Goal: Information Seeking & Learning: Learn about a topic

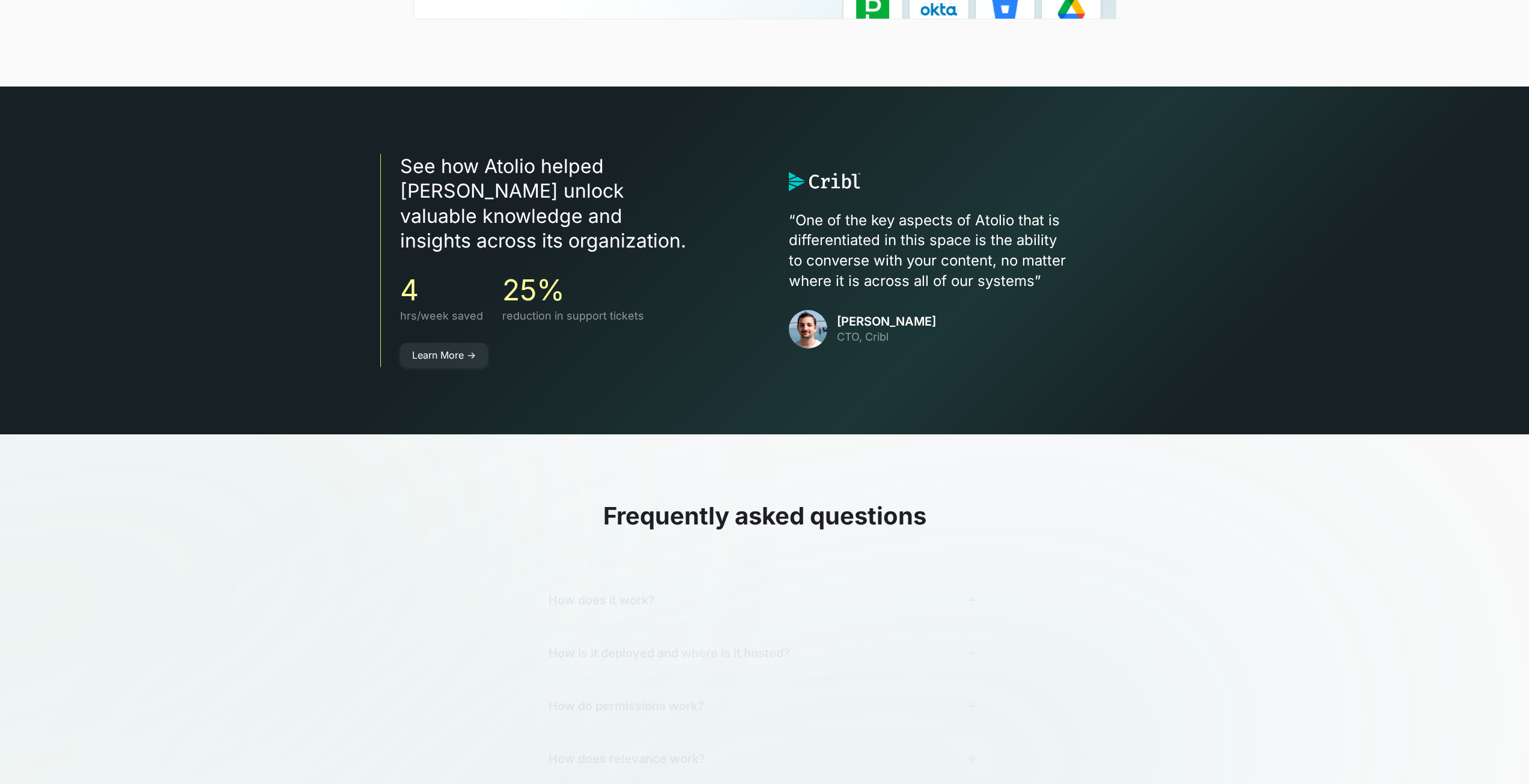
scroll to position [3543, 0]
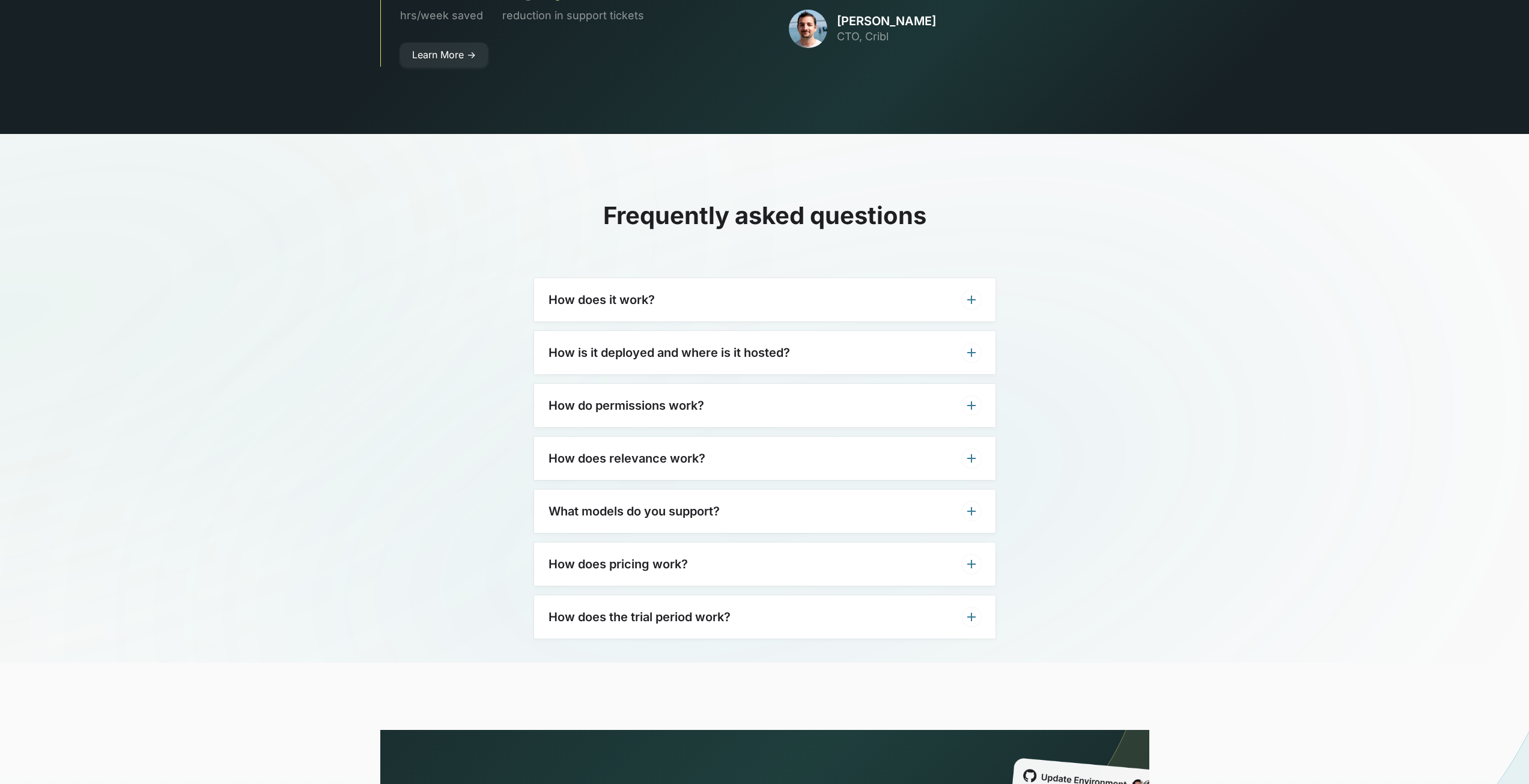
click at [656, 280] on div "How does it work?" at bounding box center [764, 299] width 461 height 43
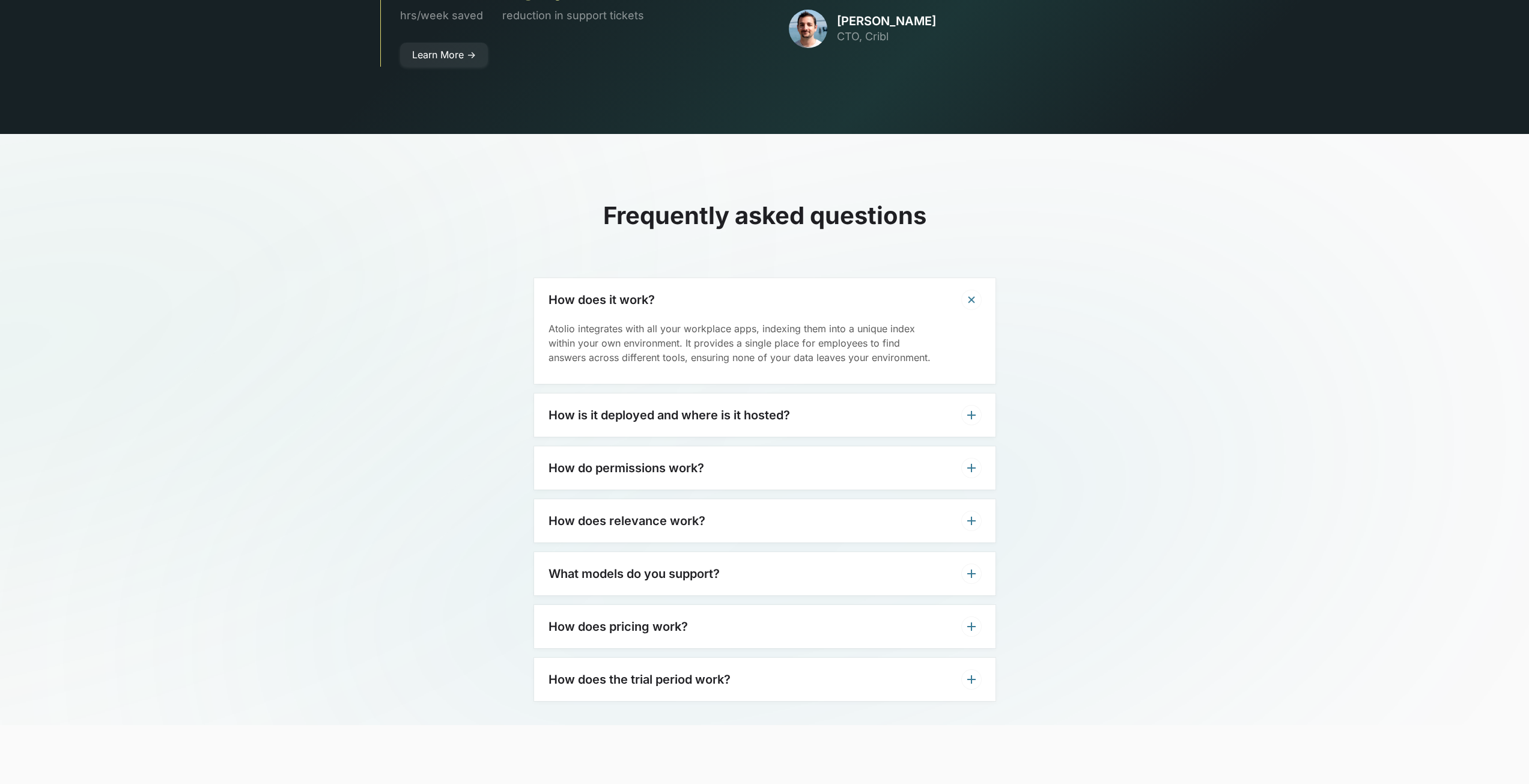
scroll to position [3603, 0]
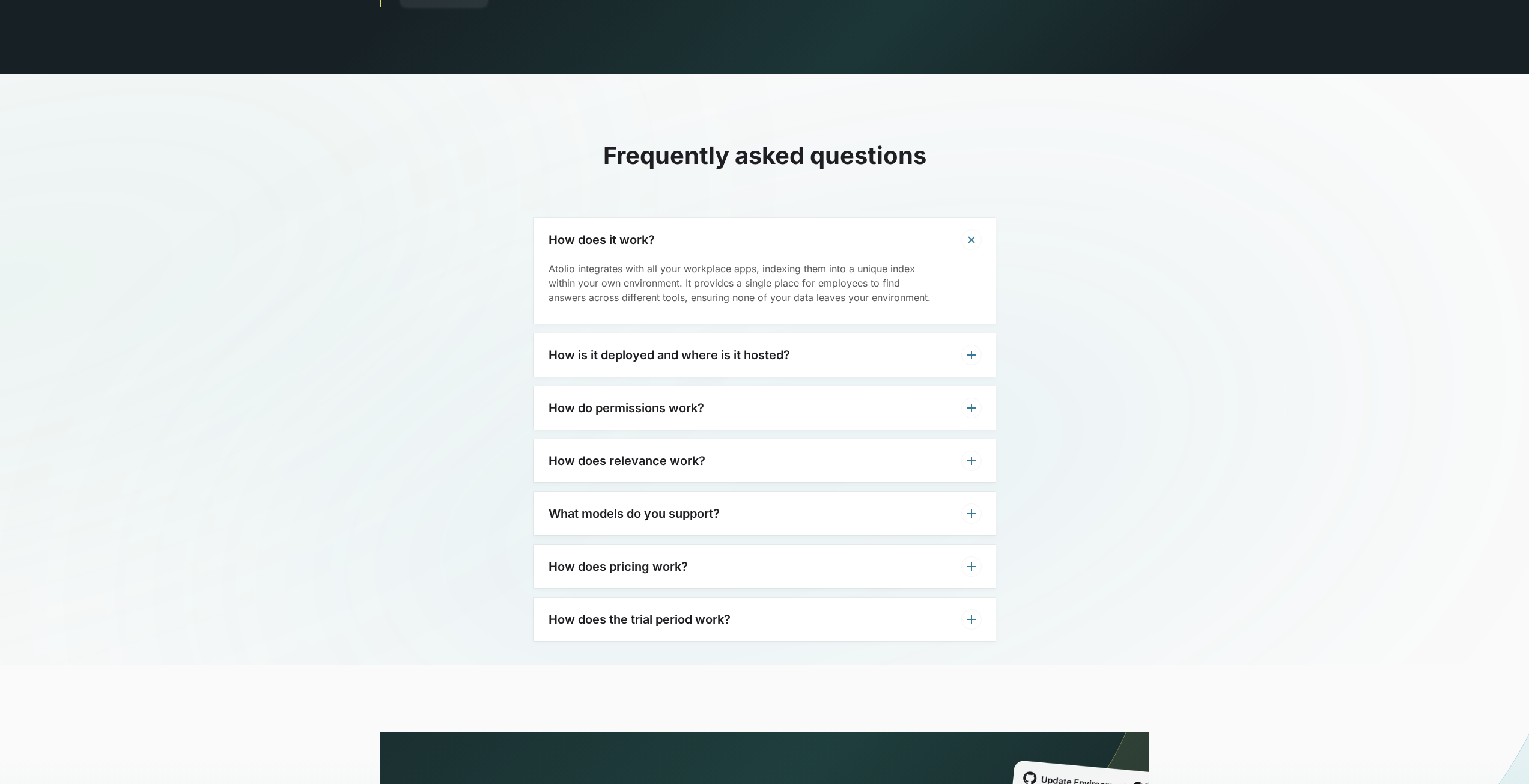
click at [766, 348] on h3 "How is it deployed and where is it hosted?" at bounding box center [669, 355] width 241 height 14
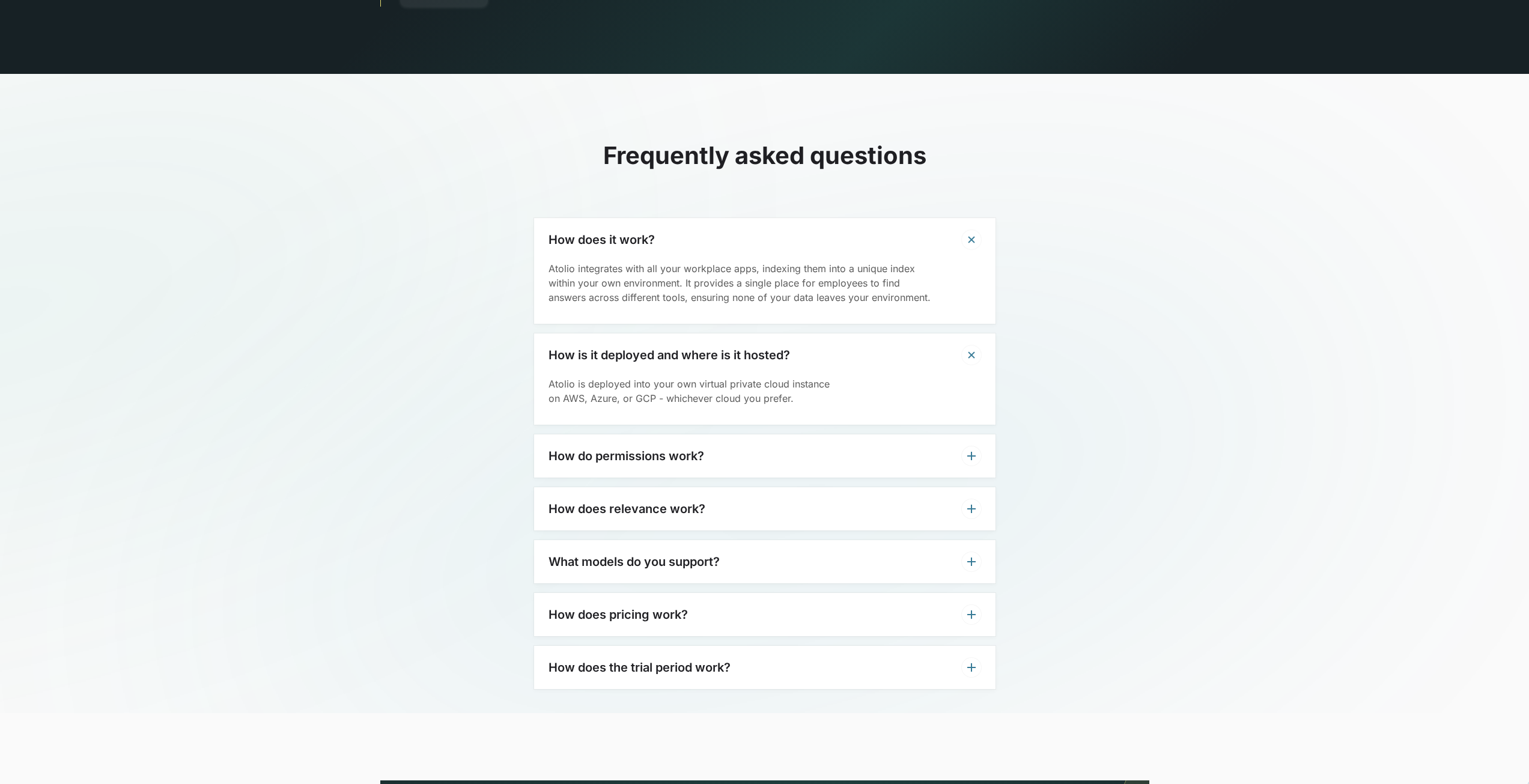
scroll to position [3663, 0]
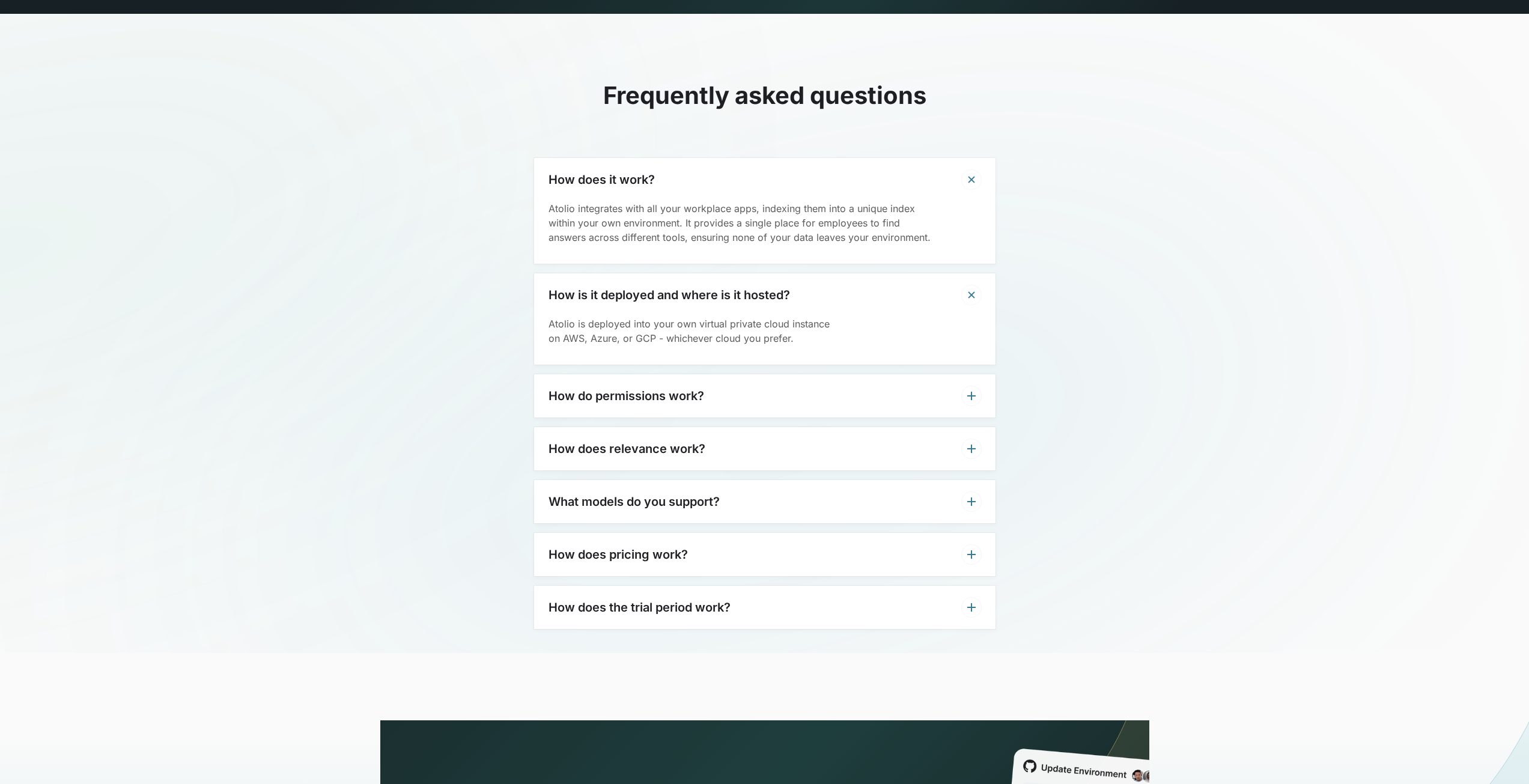
click at [713, 374] on div "How do permissions work?" at bounding box center [764, 395] width 461 height 43
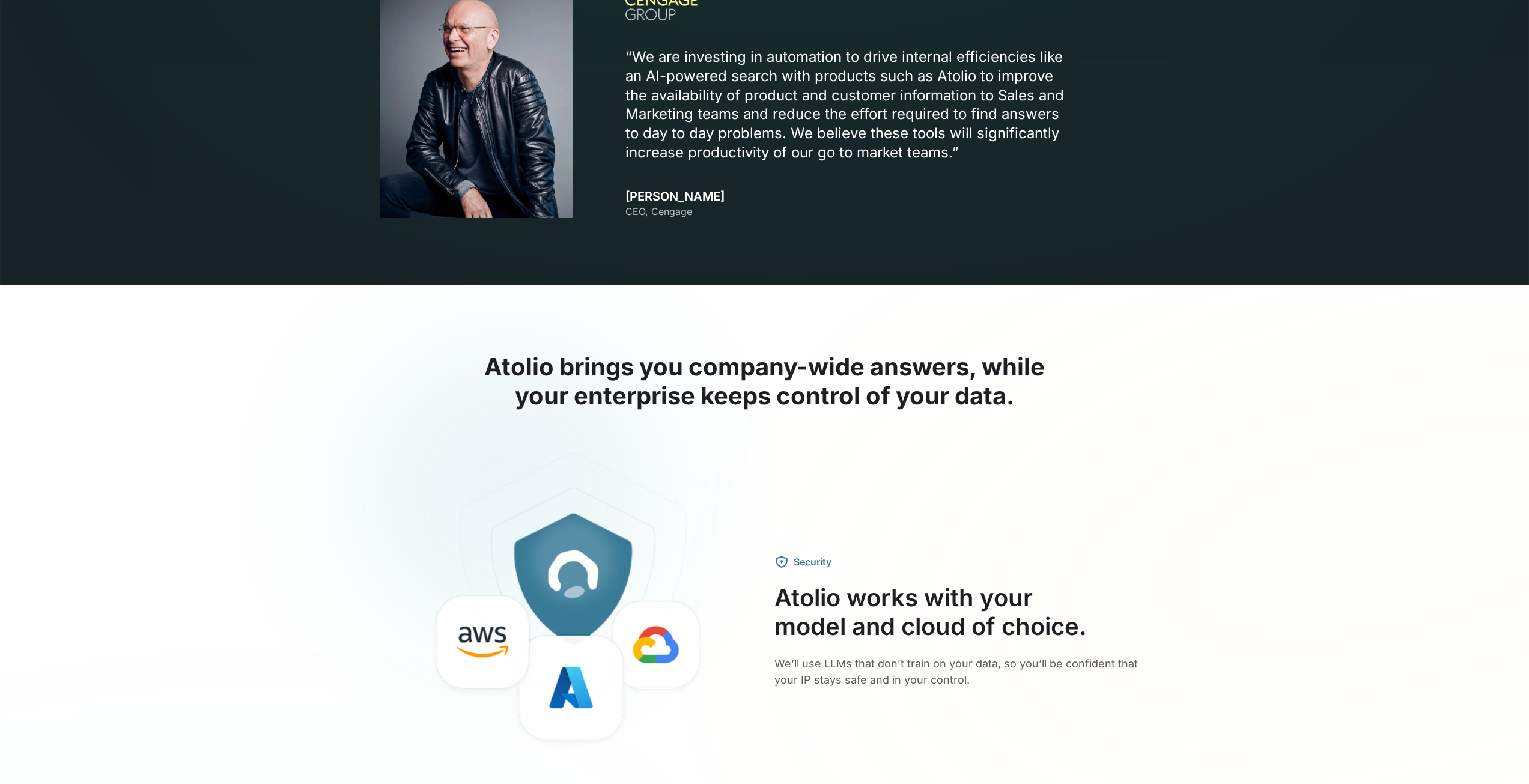
scroll to position [4152, 0]
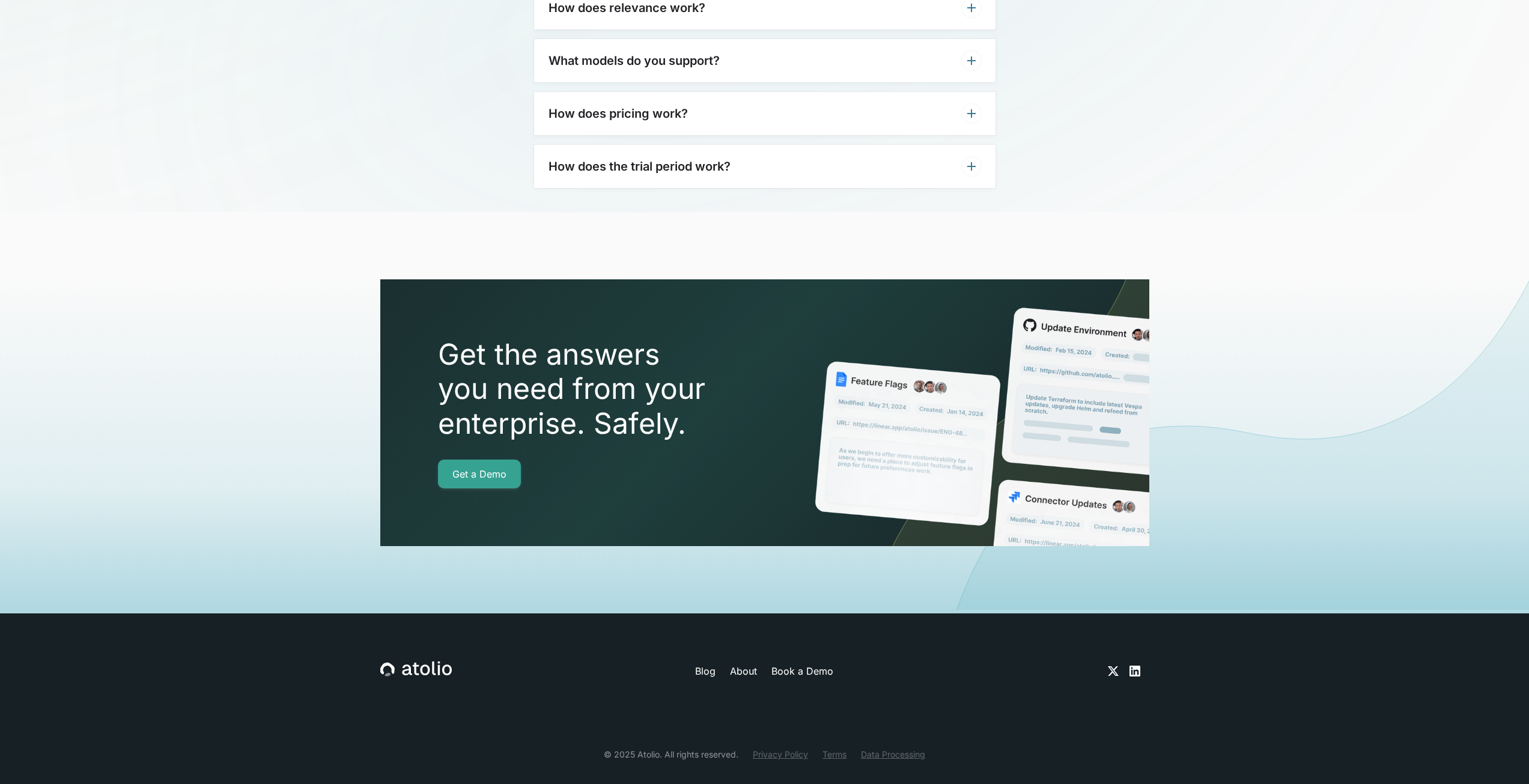
click at [683, 106] on h3 "How does pricing work?" at bounding box center [618, 113] width 140 height 14
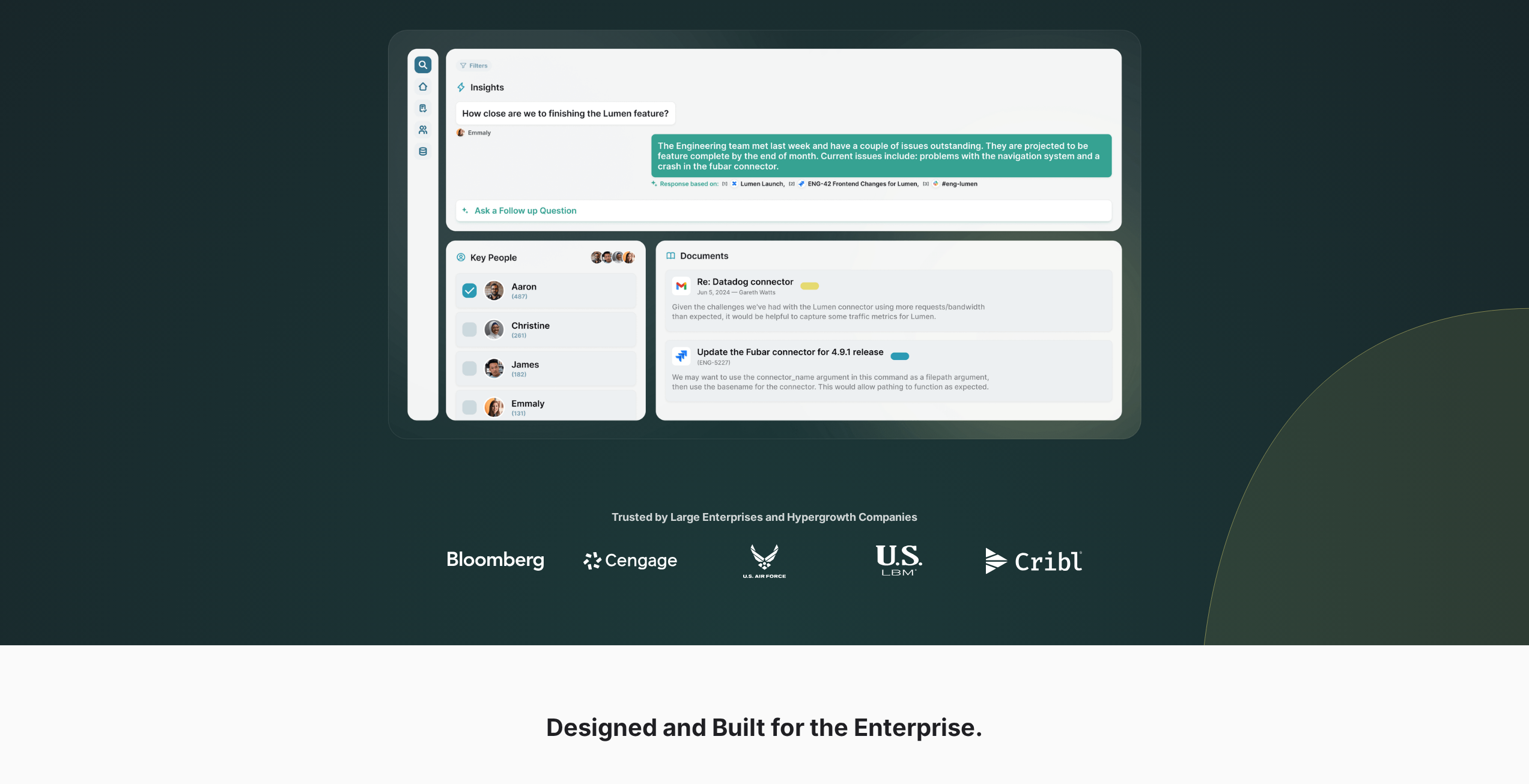
scroll to position [0, 0]
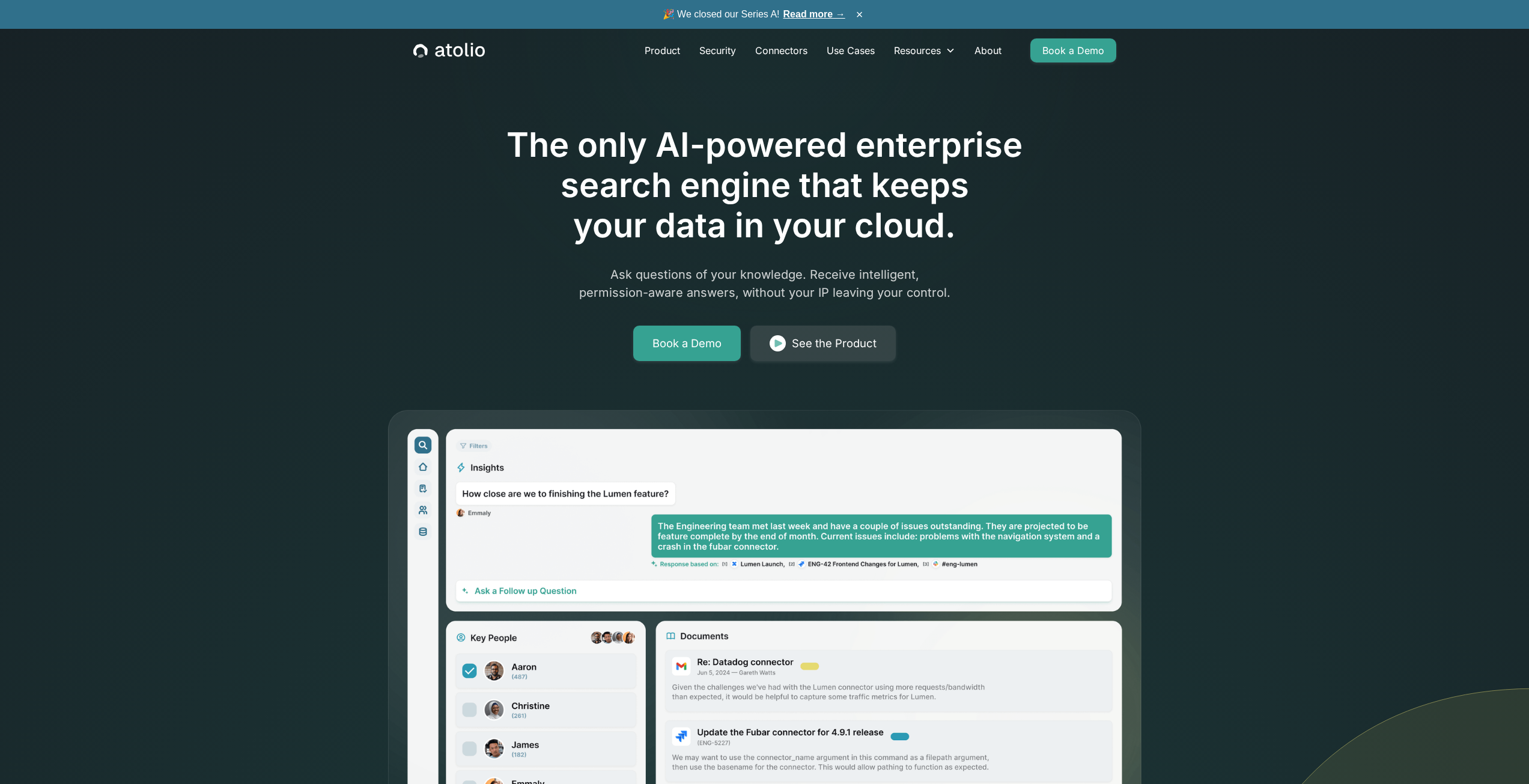
drag, startPoint x: 707, startPoint y: 252, endPoint x: 683, endPoint y: 58, distance: 195.5
click at [987, 47] on link "About" at bounding box center [988, 50] width 46 height 24
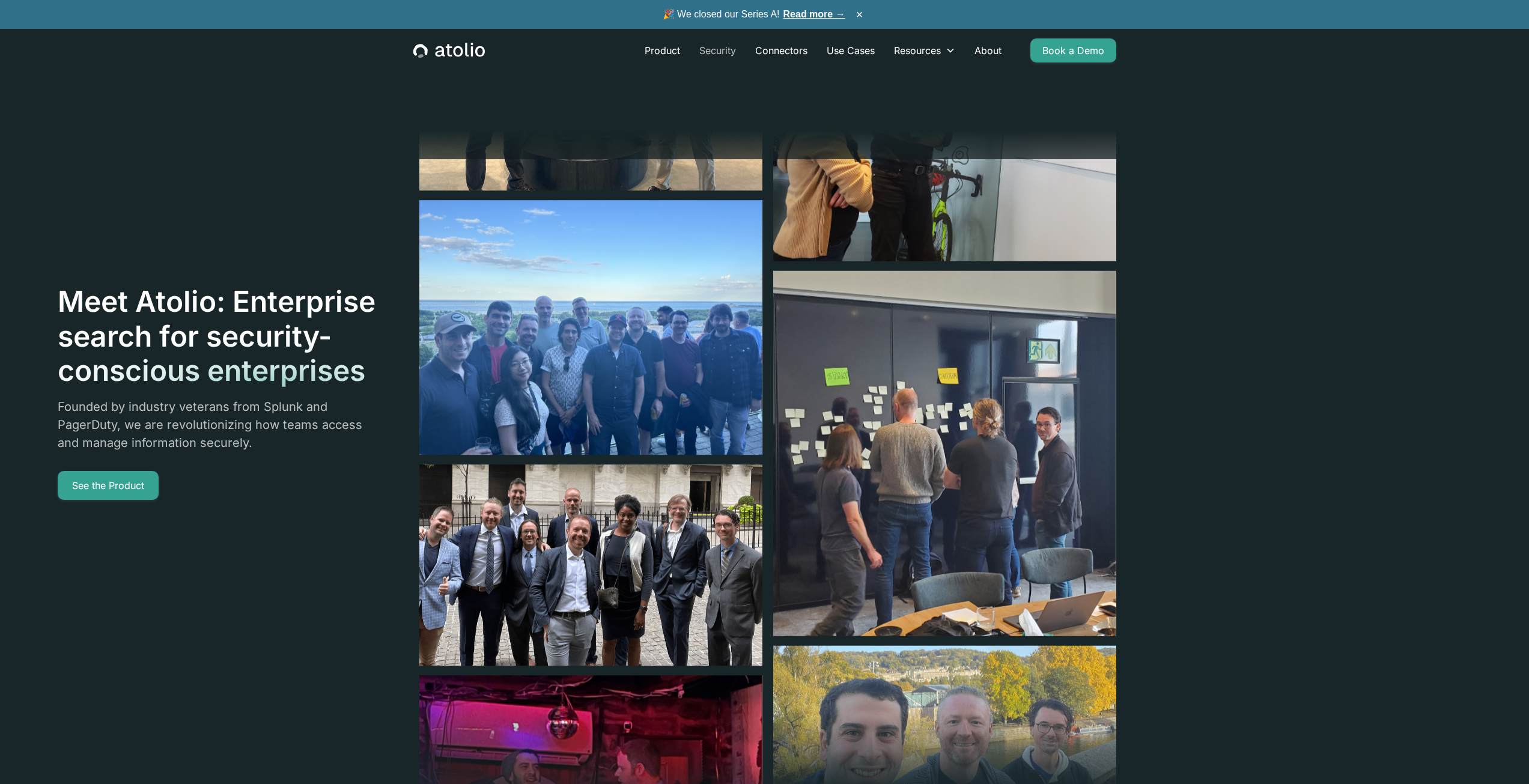
click at [711, 51] on link "Security" at bounding box center [718, 50] width 56 height 24
